Goal: Find contact information: Find contact information

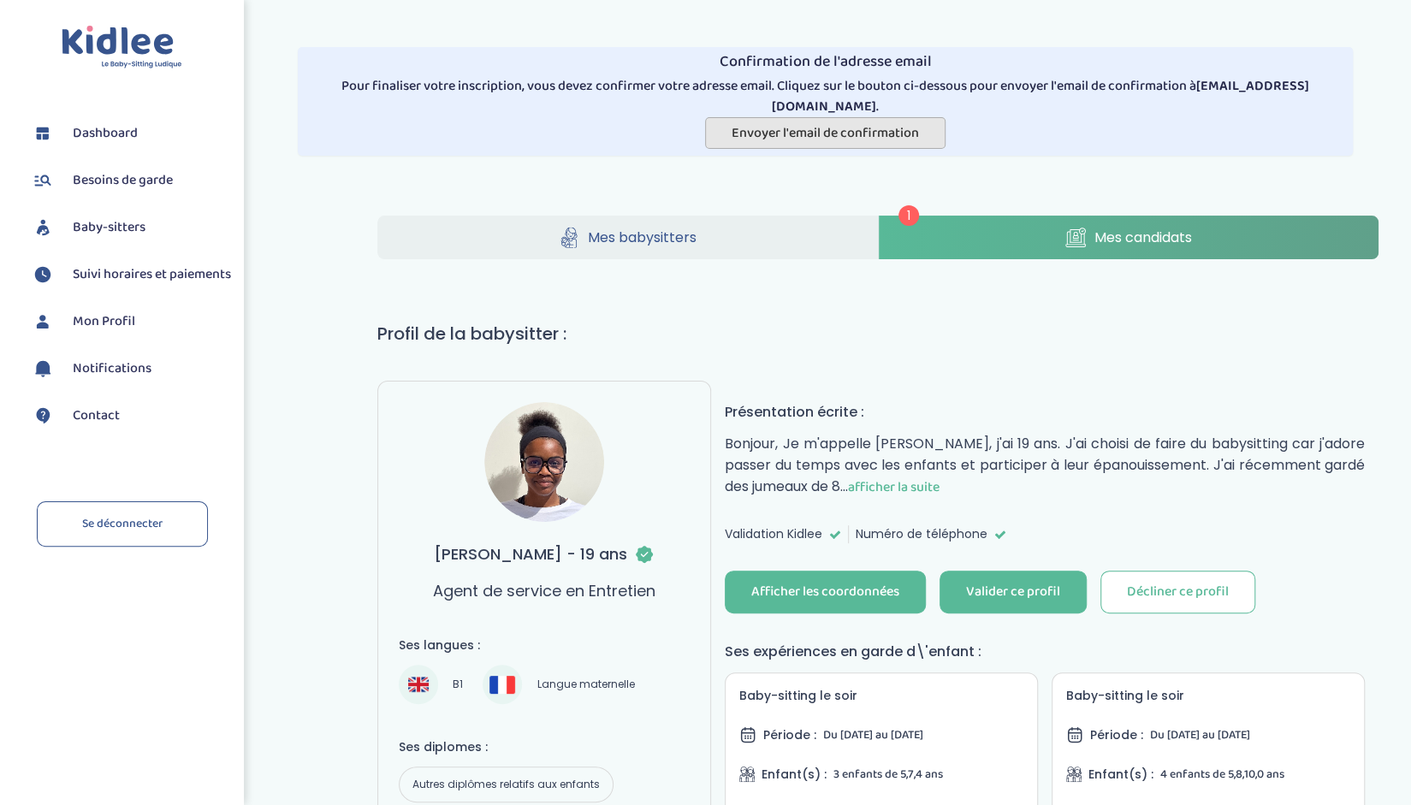
click at [875, 122] on span "Envoyer l'email de confirmation" at bounding box center [825, 132] width 187 height 21
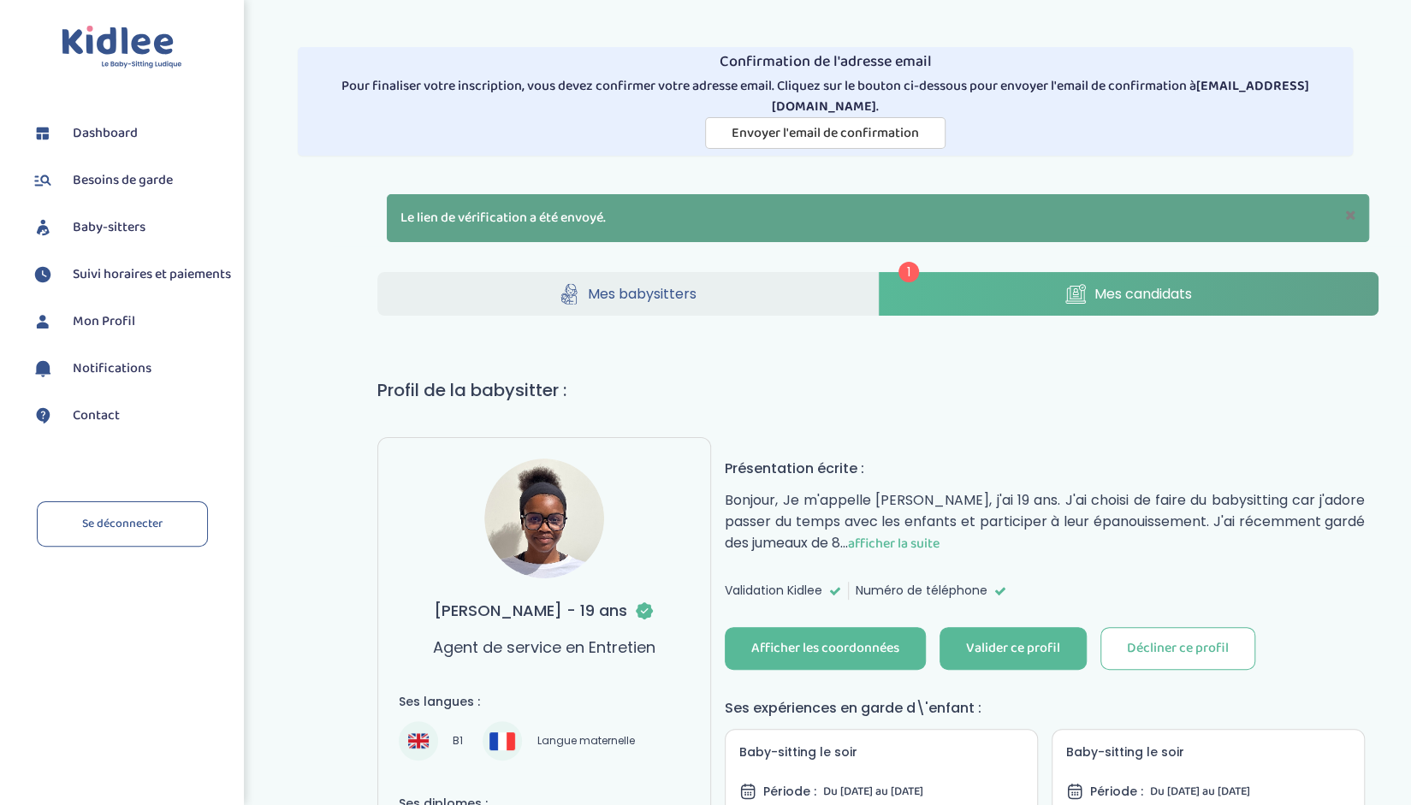
click at [1118, 283] on span "Mes candidats" at bounding box center [1143, 293] width 98 height 21
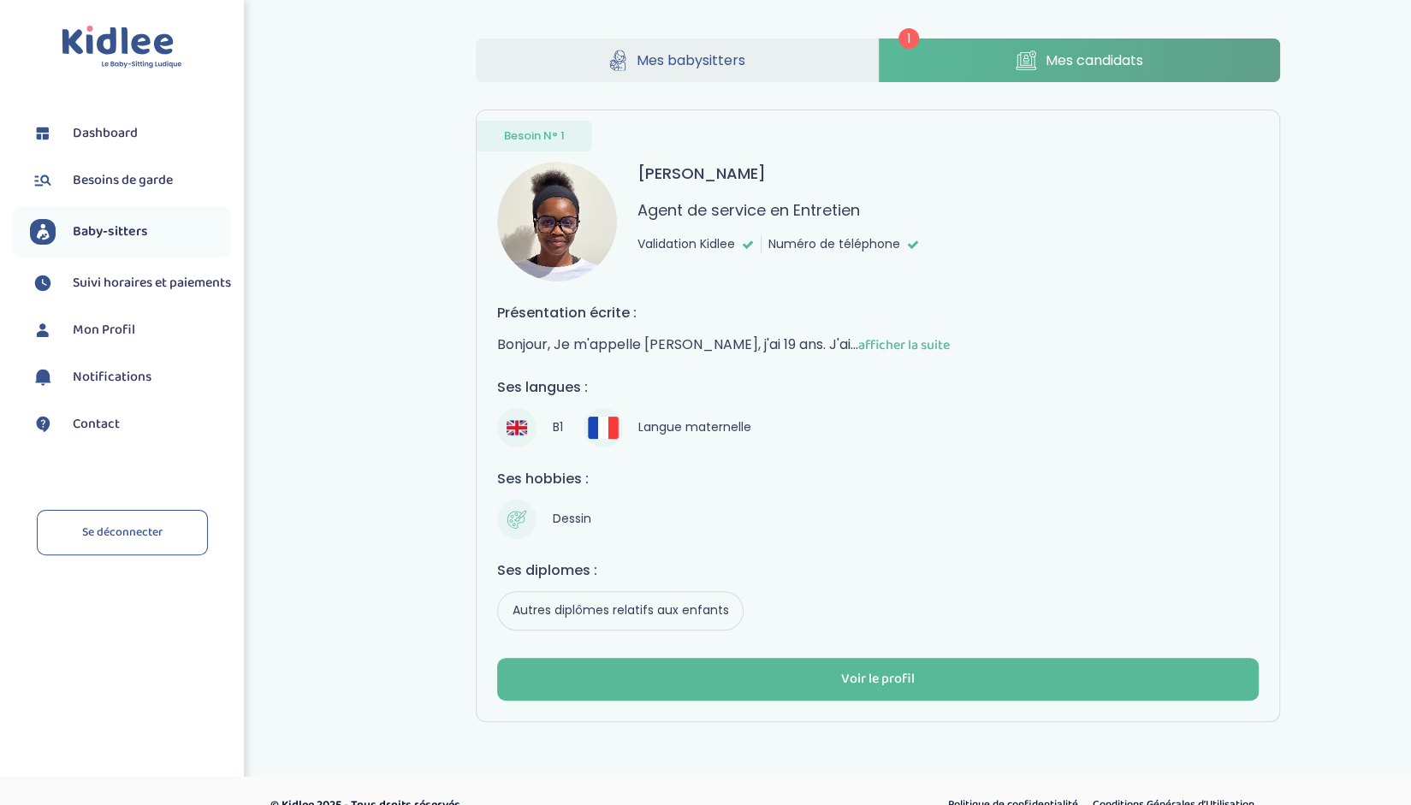
click at [950, 338] on span "afficher la suite" at bounding box center [904, 345] width 92 height 21
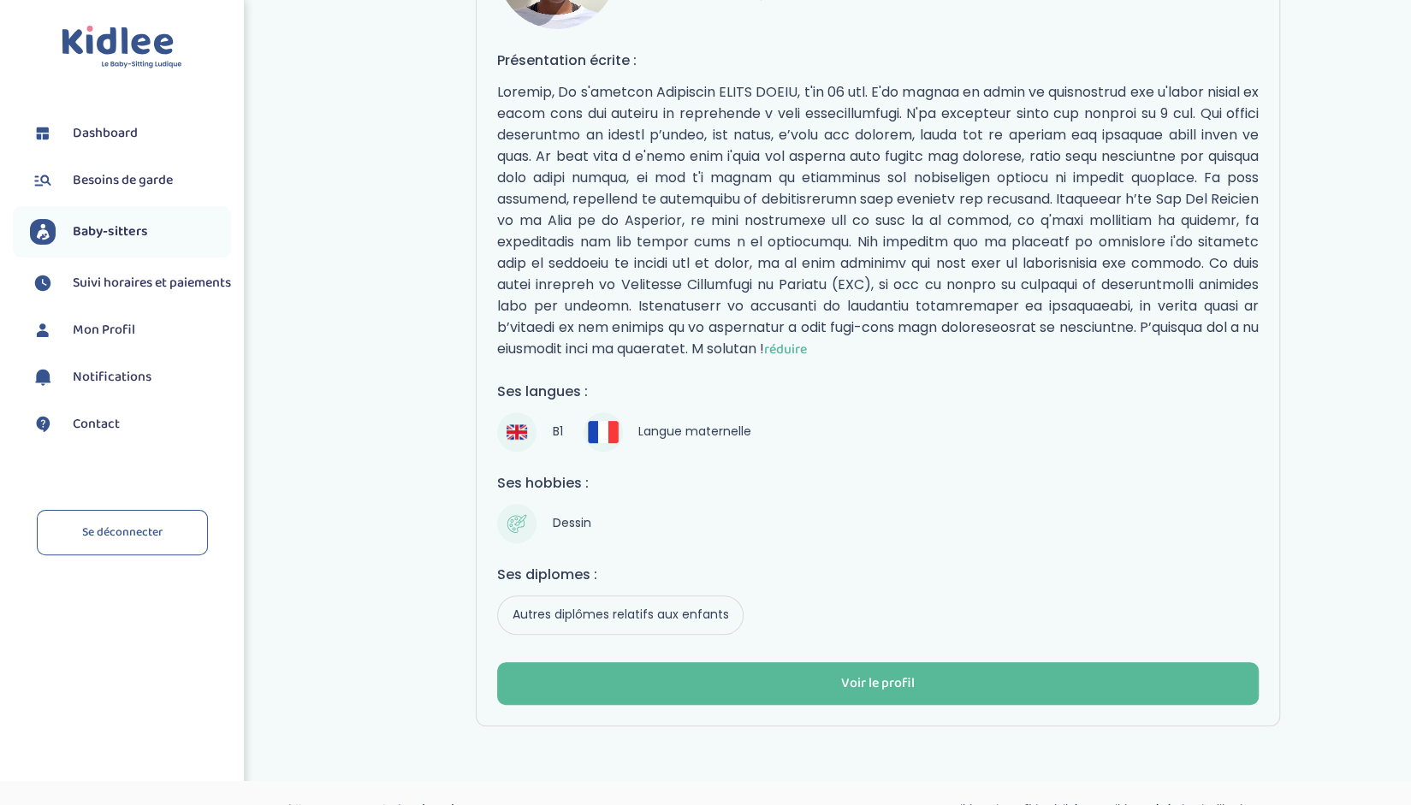
scroll to position [260, 0]
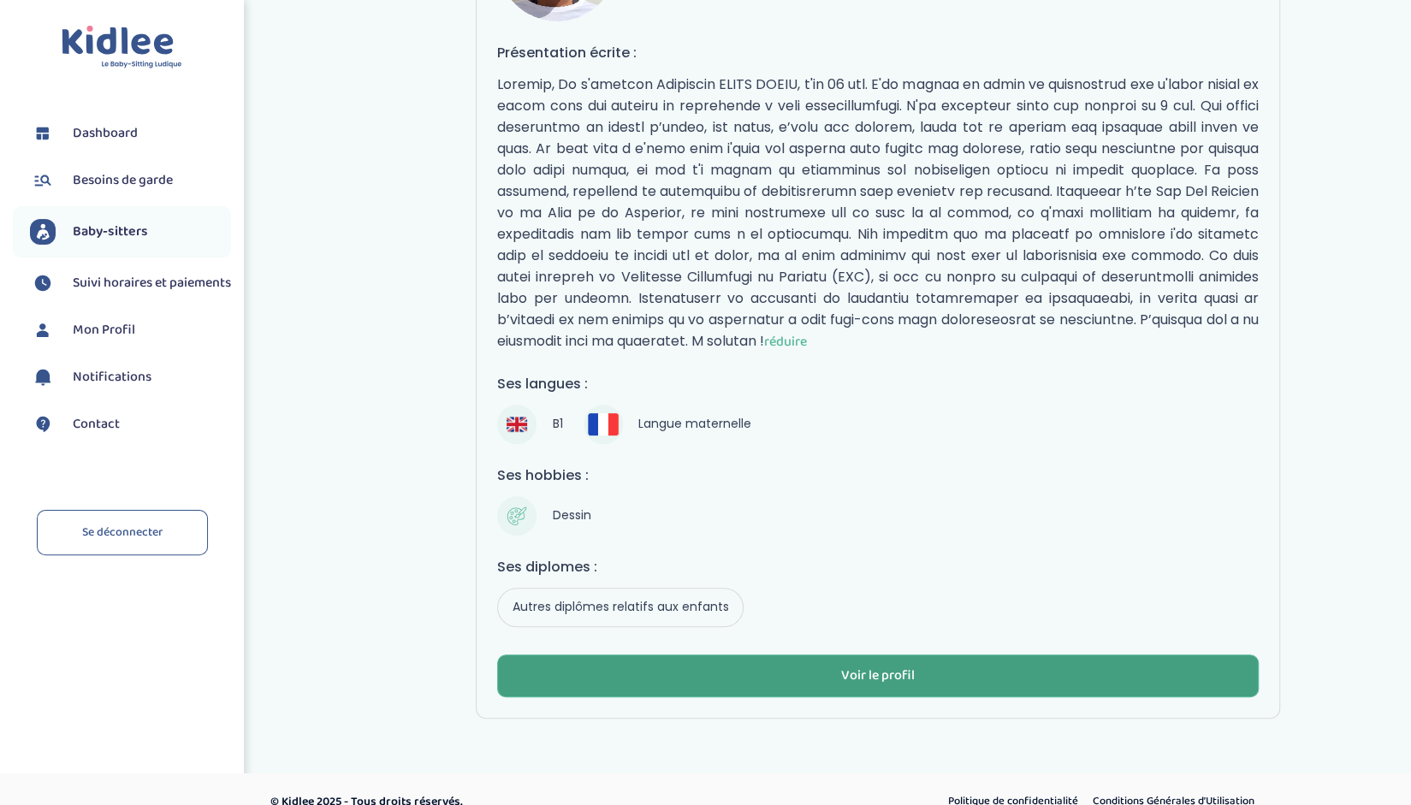
click at [871, 667] on div "Voir le profil" at bounding box center [878, 677] width 74 height 20
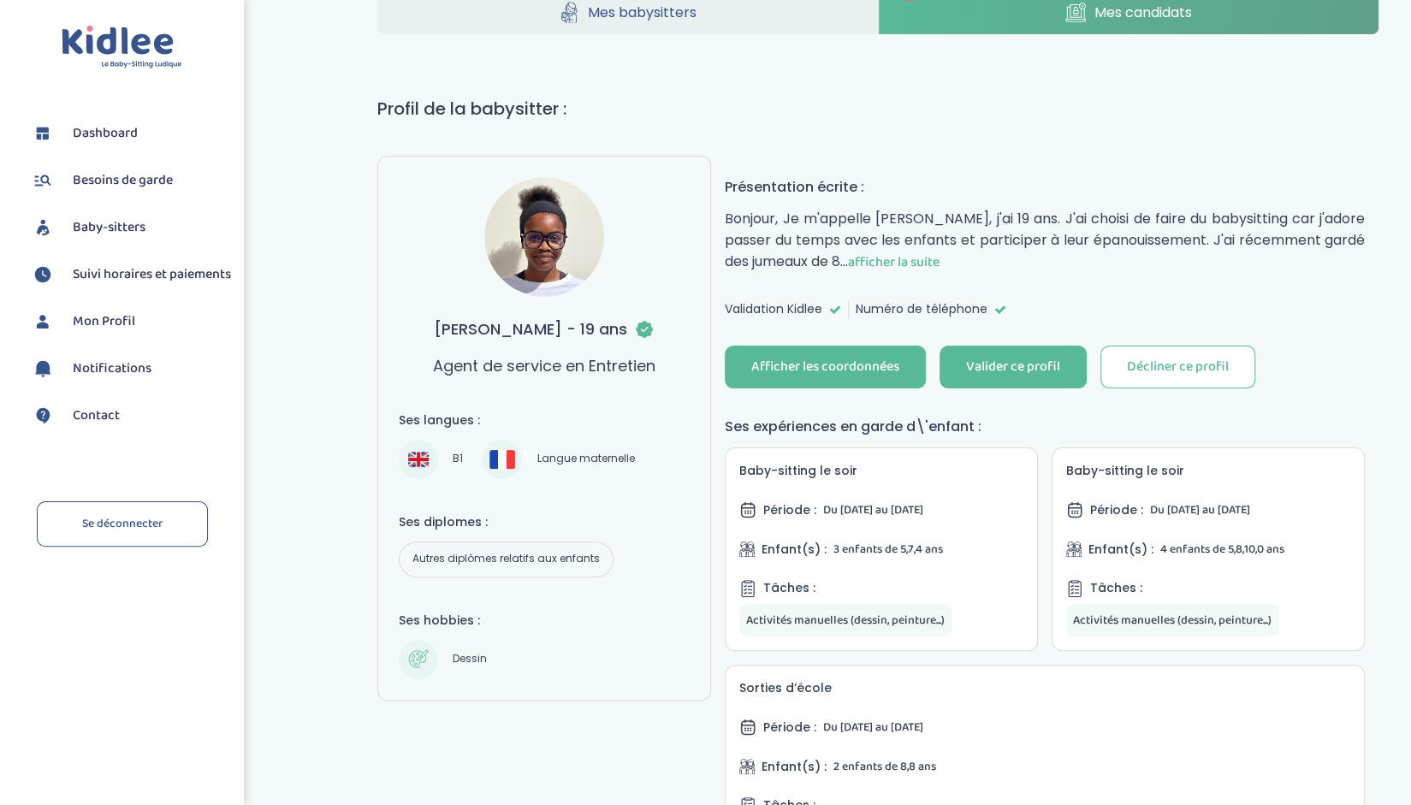
scroll to position [86, 0]
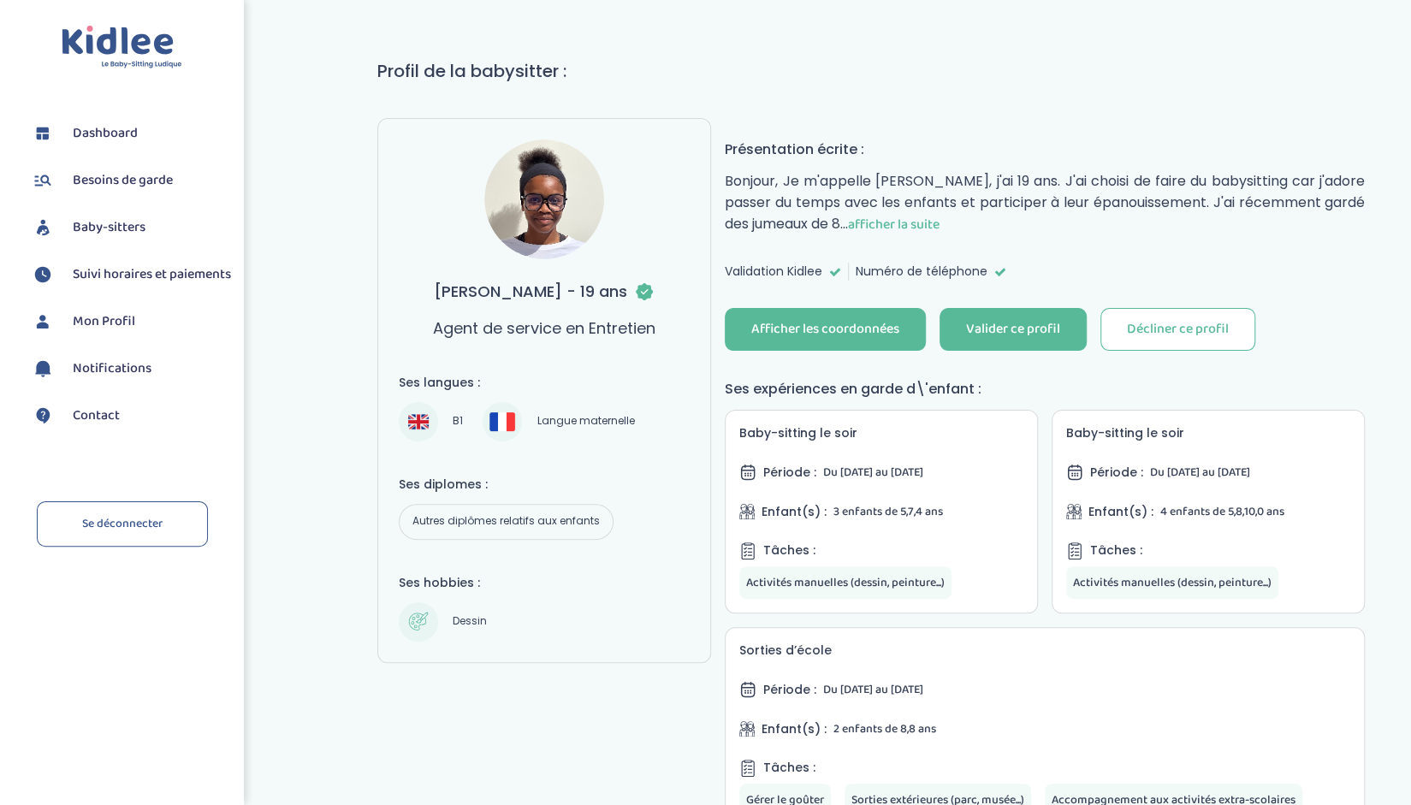
click at [939, 216] on span "afficher la suite" at bounding box center [894, 224] width 92 height 21
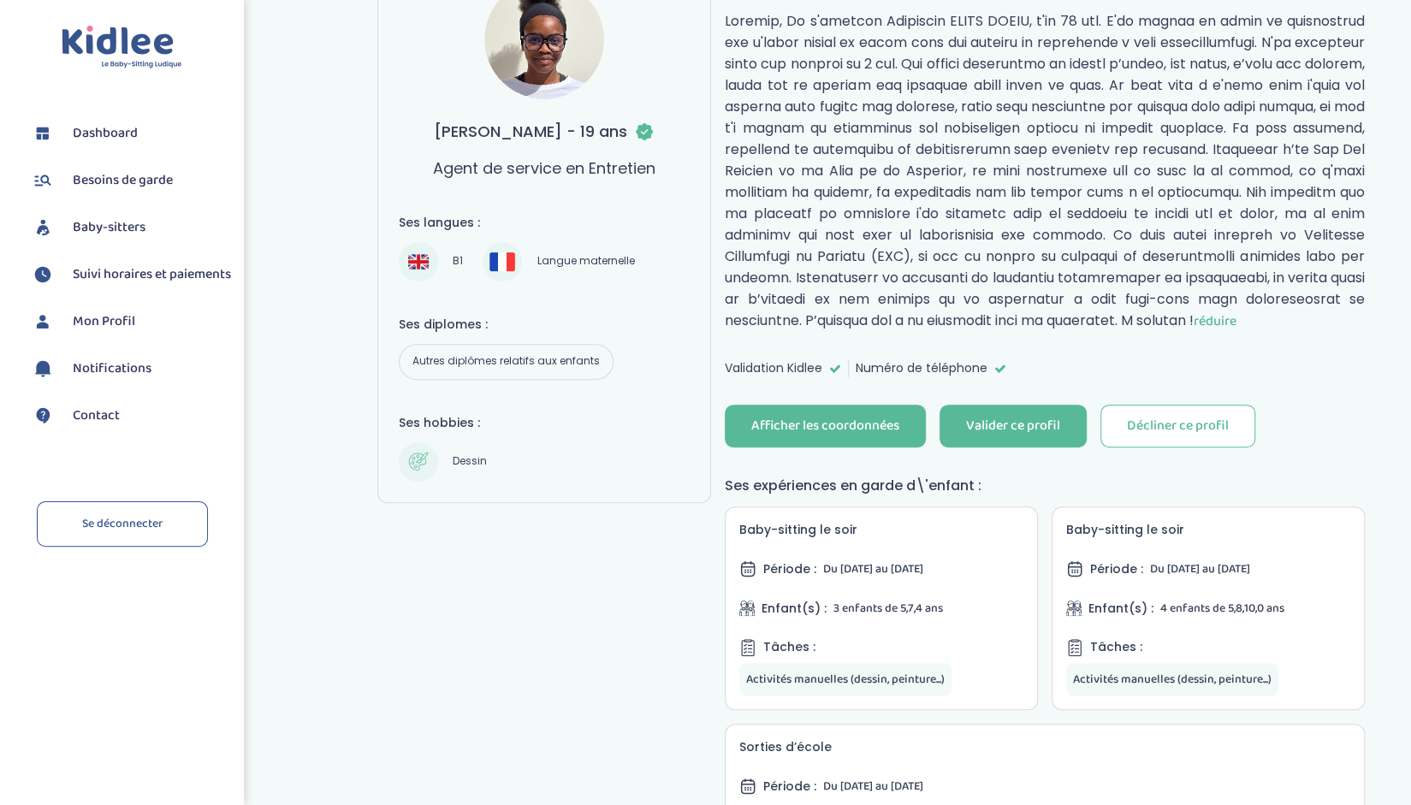
scroll to position [192, 0]
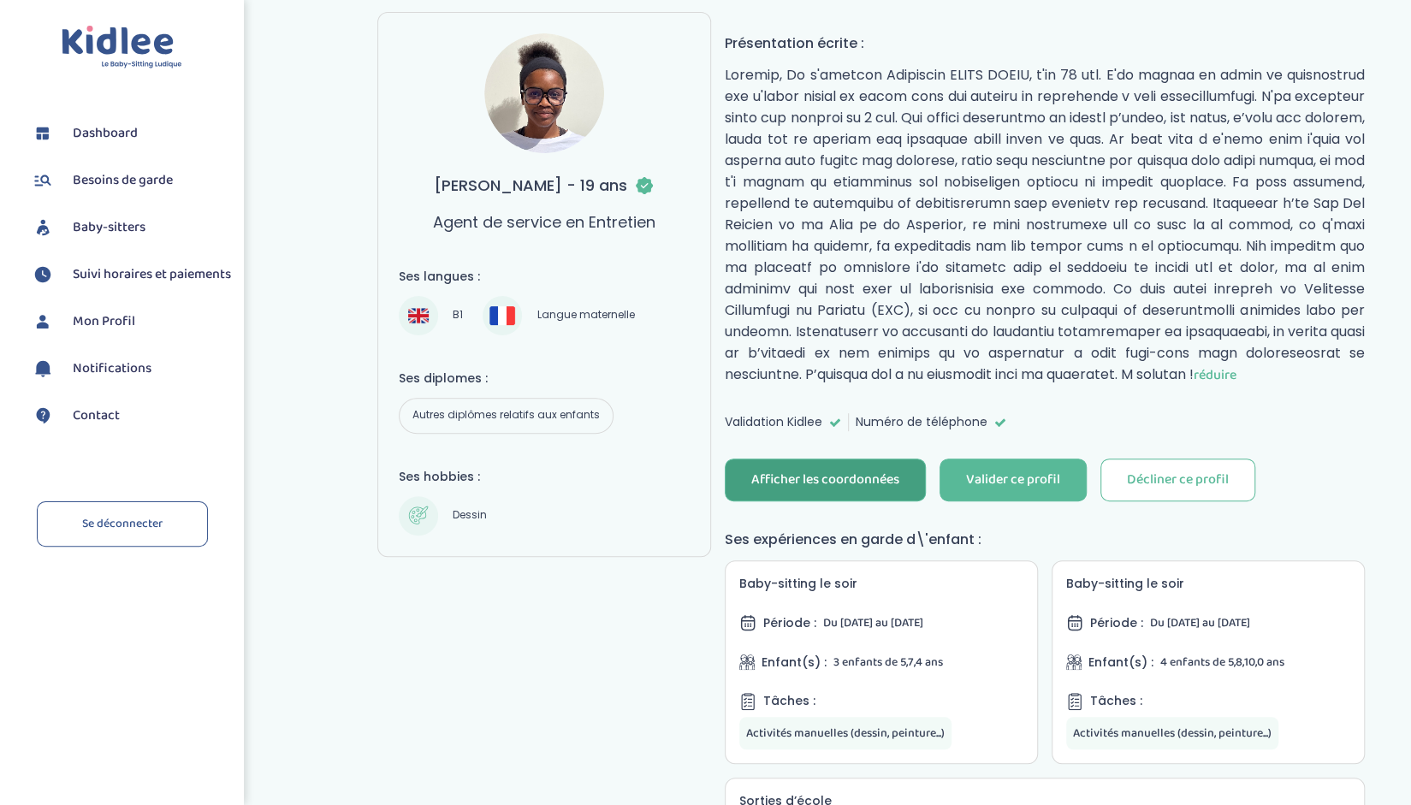
click at [868, 471] on div "Afficher les coordonnées" at bounding box center [825, 481] width 148 height 20
